Goal: Task Accomplishment & Management: Use online tool/utility

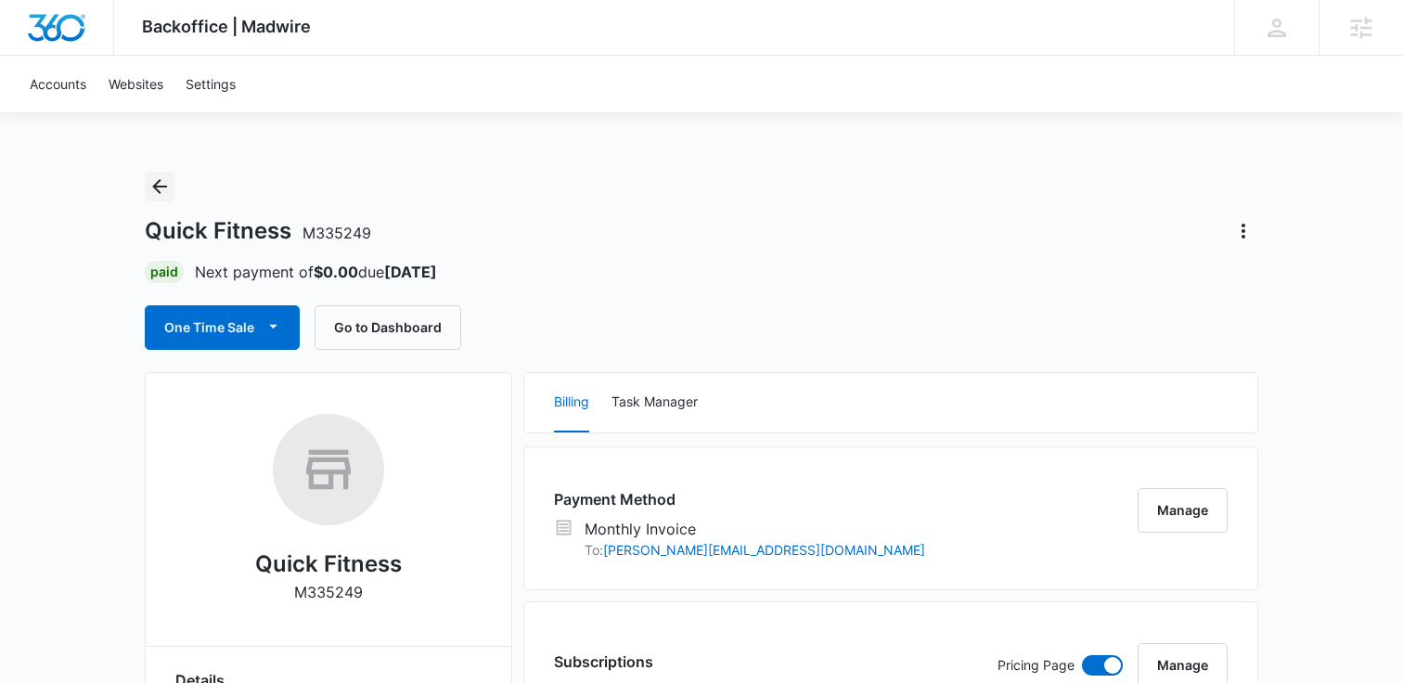
click at [160, 190] on icon "Back" at bounding box center [159, 186] width 22 height 22
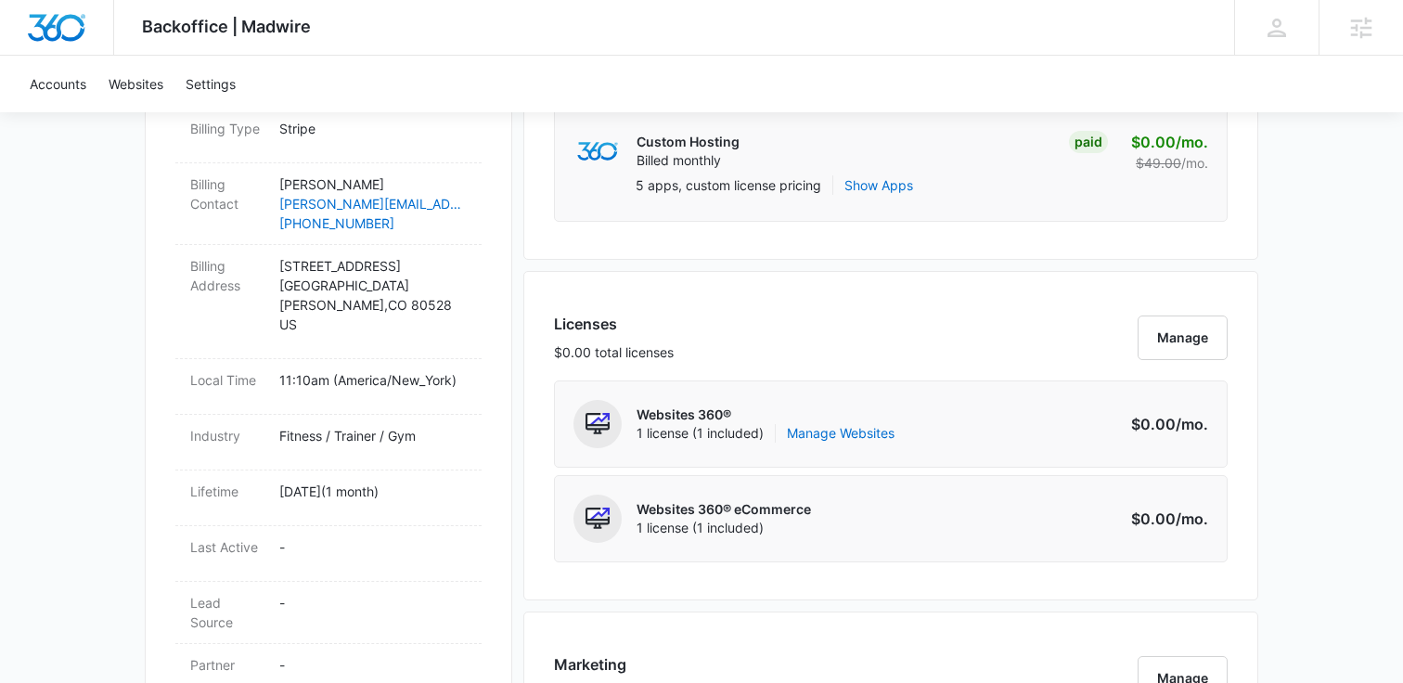
scroll to position [611, 0]
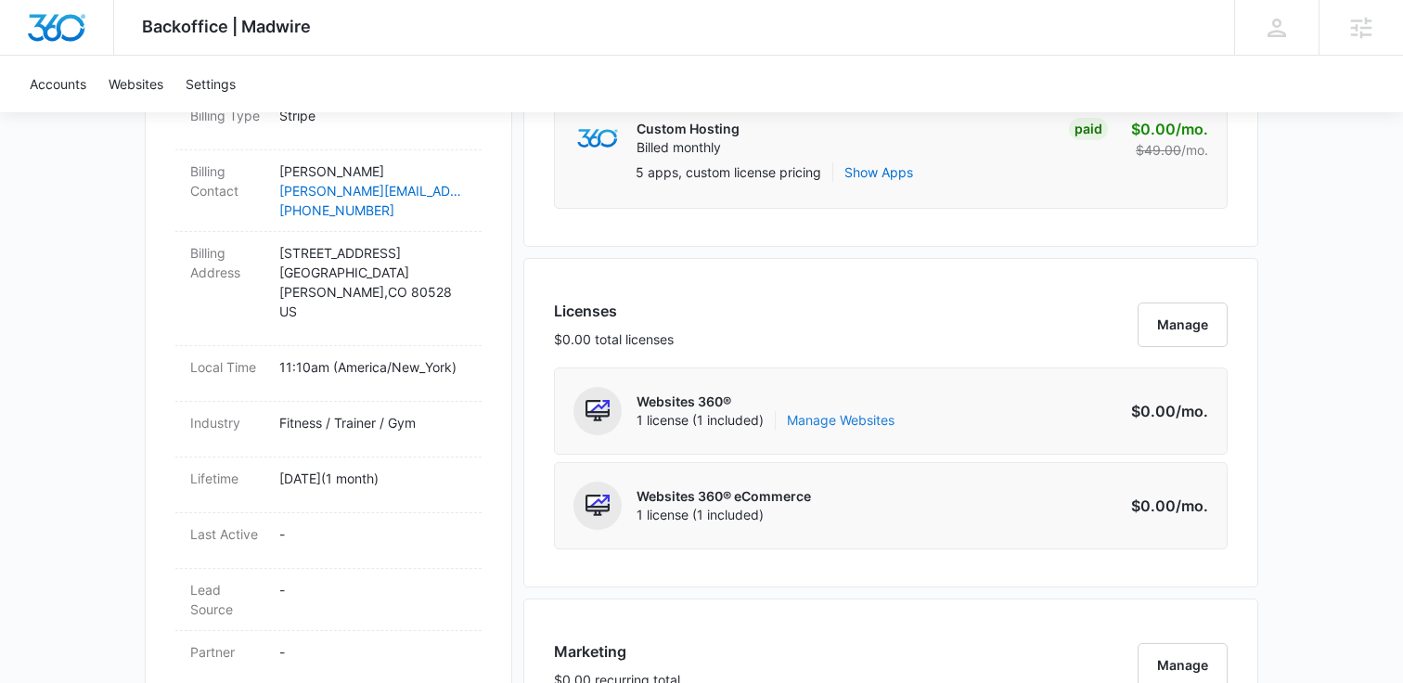
click at [808, 418] on link "Manage Websites" at bounding box center [841, 420] width 108 height 19
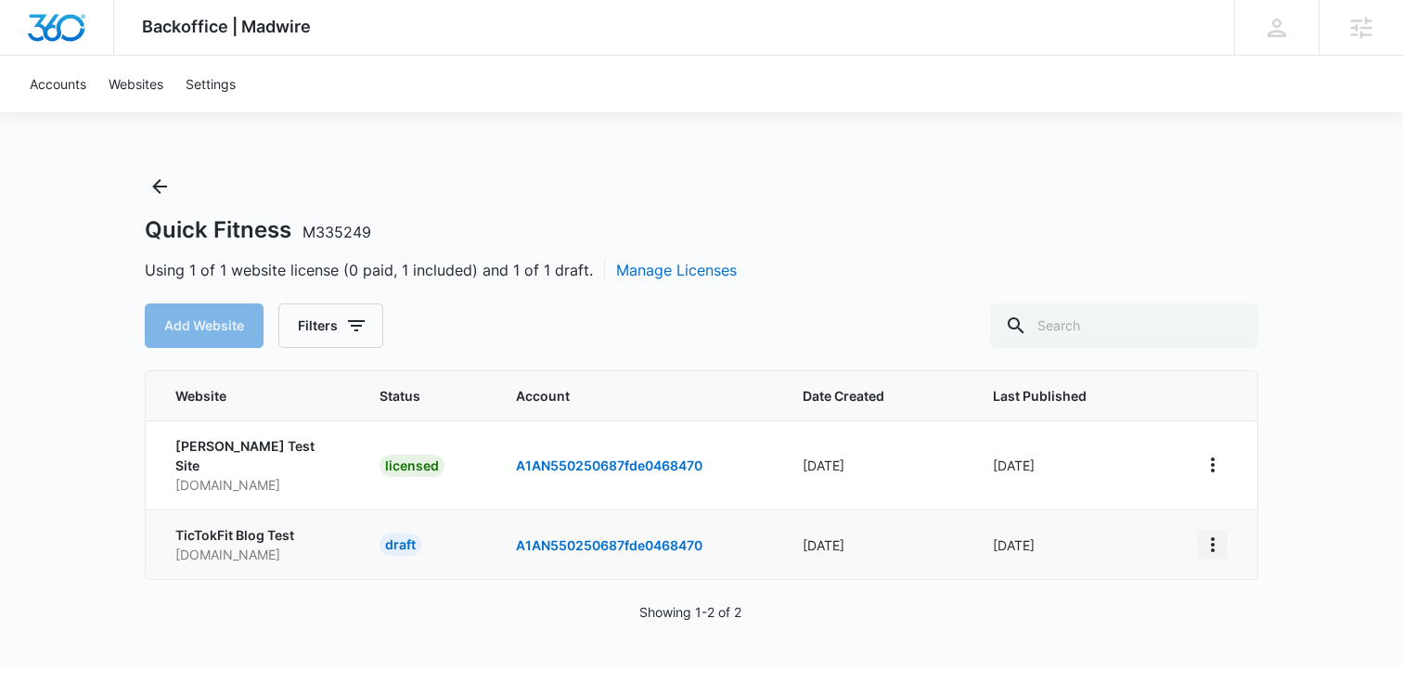
click at [1198, 534] on button "View More" at bounding box center [1213, 545] width 30 height 30
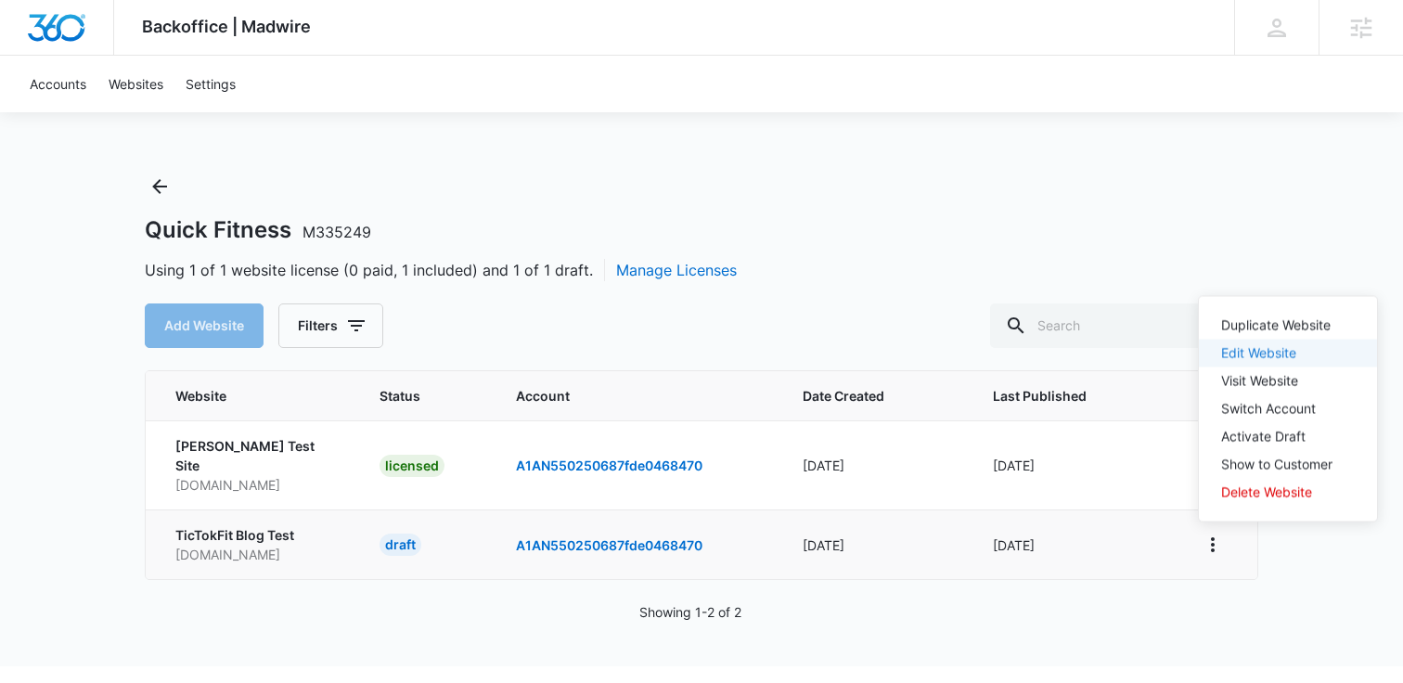
click at [1243, 345] on link "Edit Website" at bounding box center [1258, 353] width 75 height 16
